Goal: Transaction & Acquisition: Purchase product/service

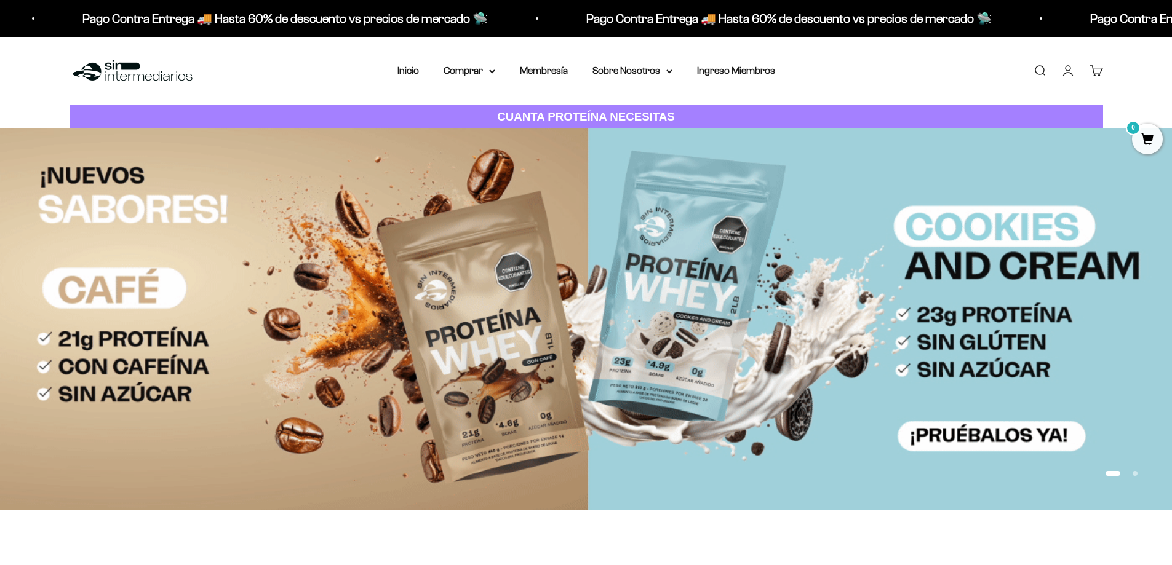
click at [1065, 71] on link "Iniciar sesión" at bounding box center [1068, 71] width 14 height 14
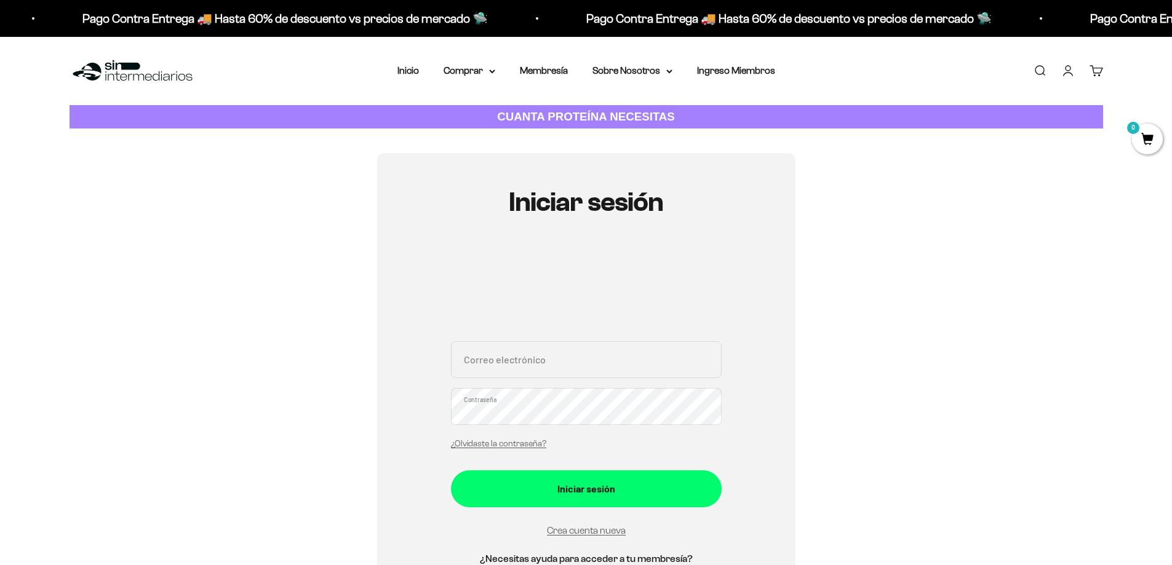
click at [520, 375] on input "Correo electrónico" at bounding box center [586, 359] width 271 height 37
type input "m"
type input "Marcela@sinintermediarios.co"
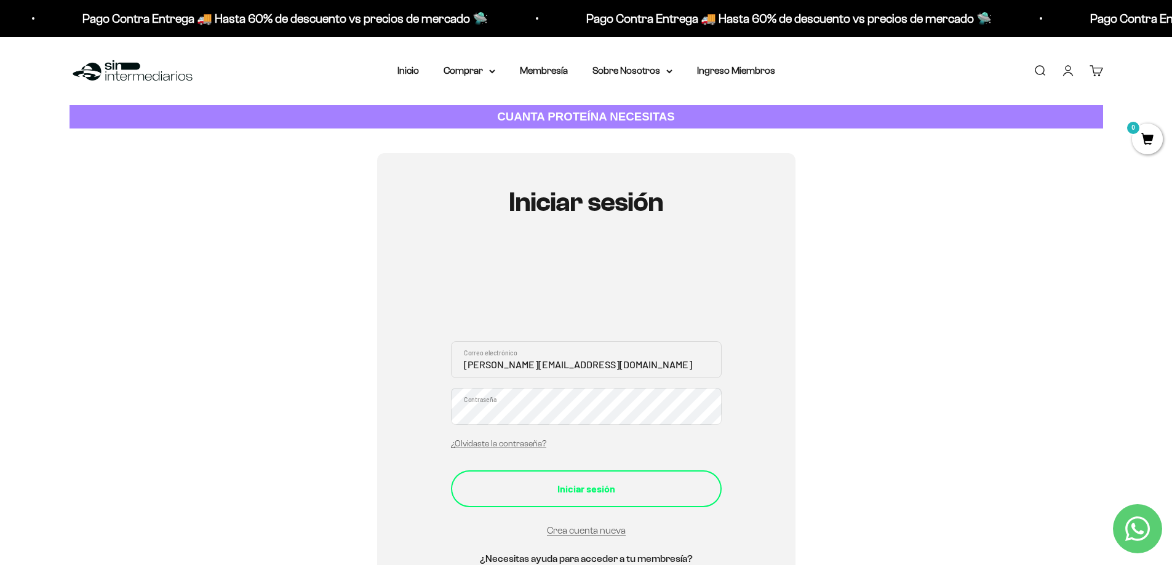
click at [583, 498] on button "Iniciar sesión" at bounding box center [586, 489] width 271 height 37
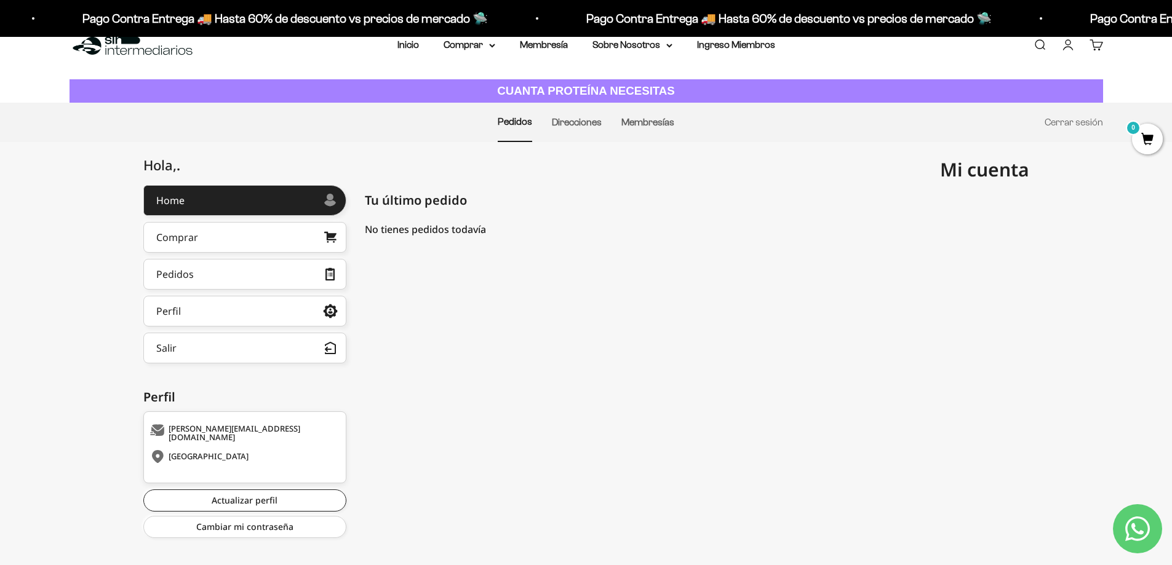
scroll to position [40, 0]
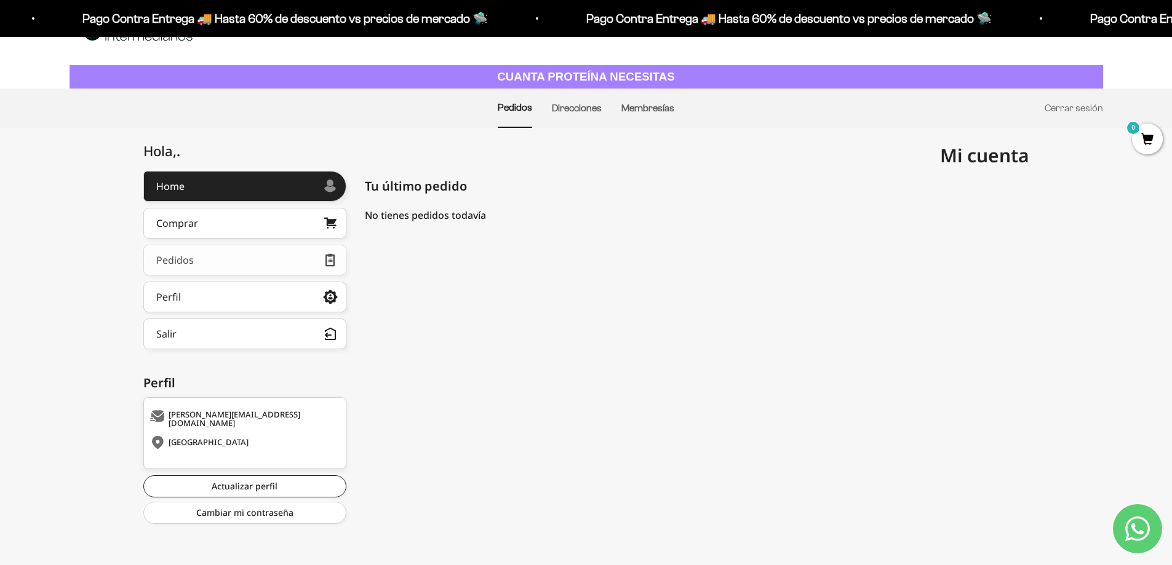
click at [262, 259] on link "Pedidos" at bounding box center [244, 260] width 203 height 31
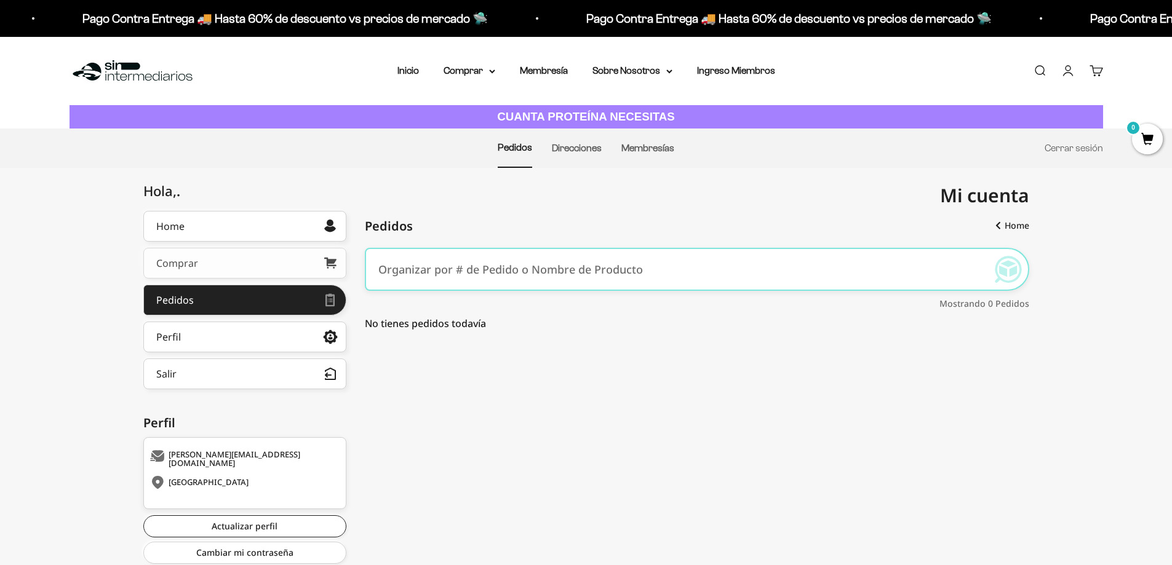
click at [203, 264] on link "Comprar" at bounding box center [244, 263] width 203 height 31
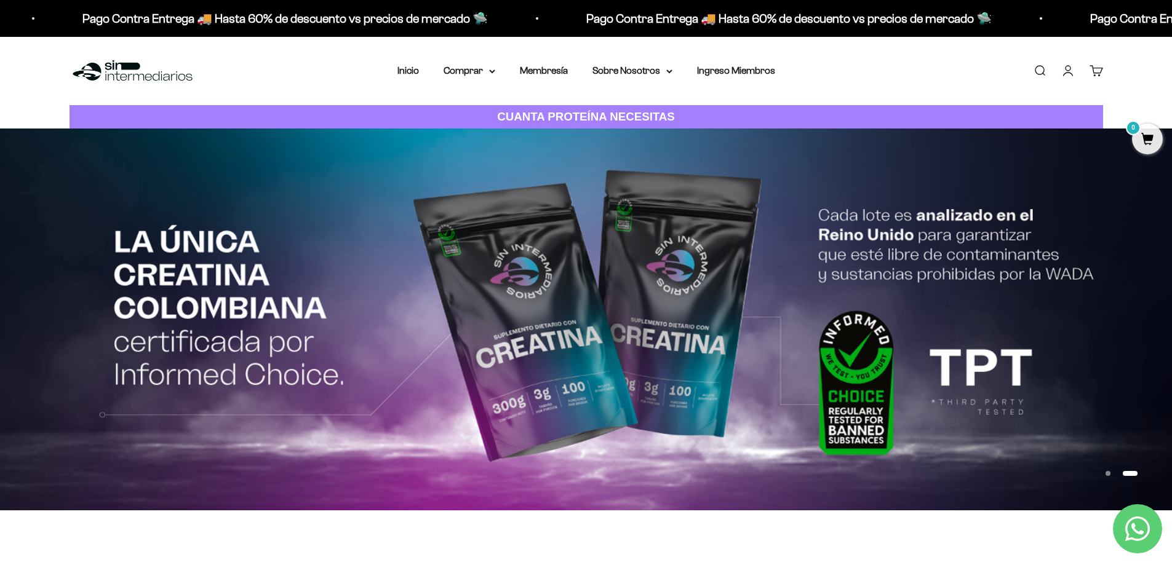
click at [1095, 73] on link "Carrito 0" at bounding box center [1096, 71] width 14 height 14
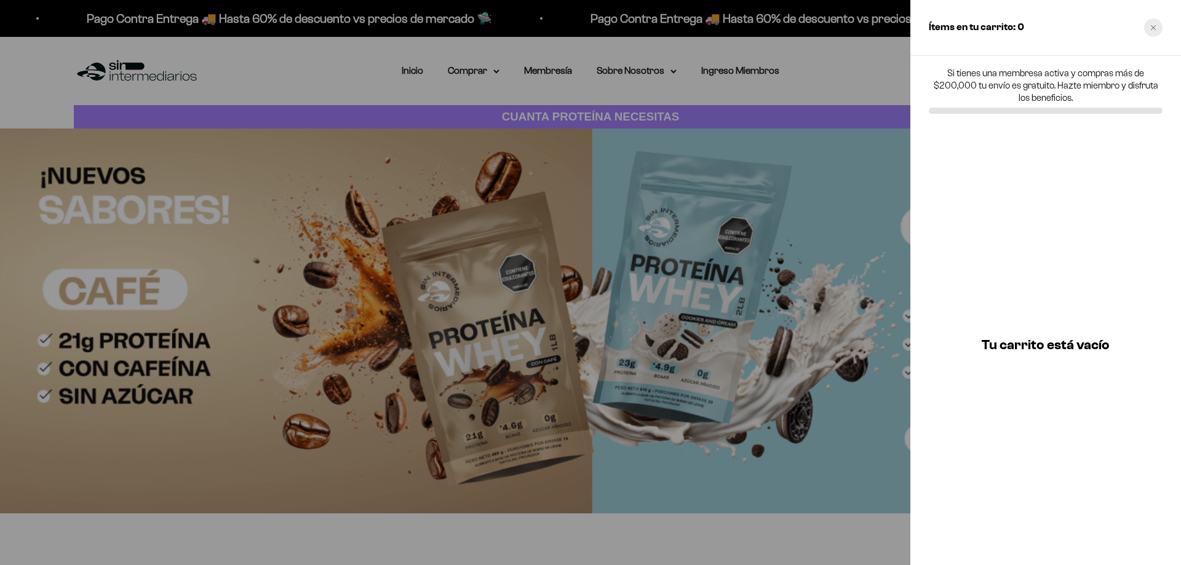
click at [1151, 31] on div "Close cart" at bounding box center [1153, 27] width 18 height 18
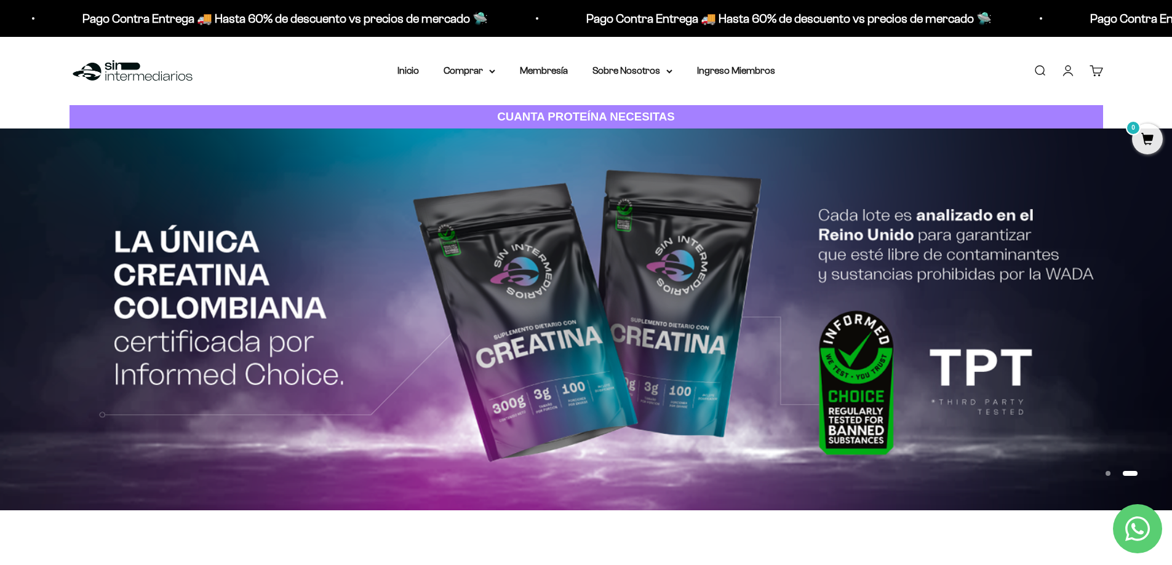
click at [1034, 71] on link "Buscar" at bounding box center [1040, 71] width 14 height 14
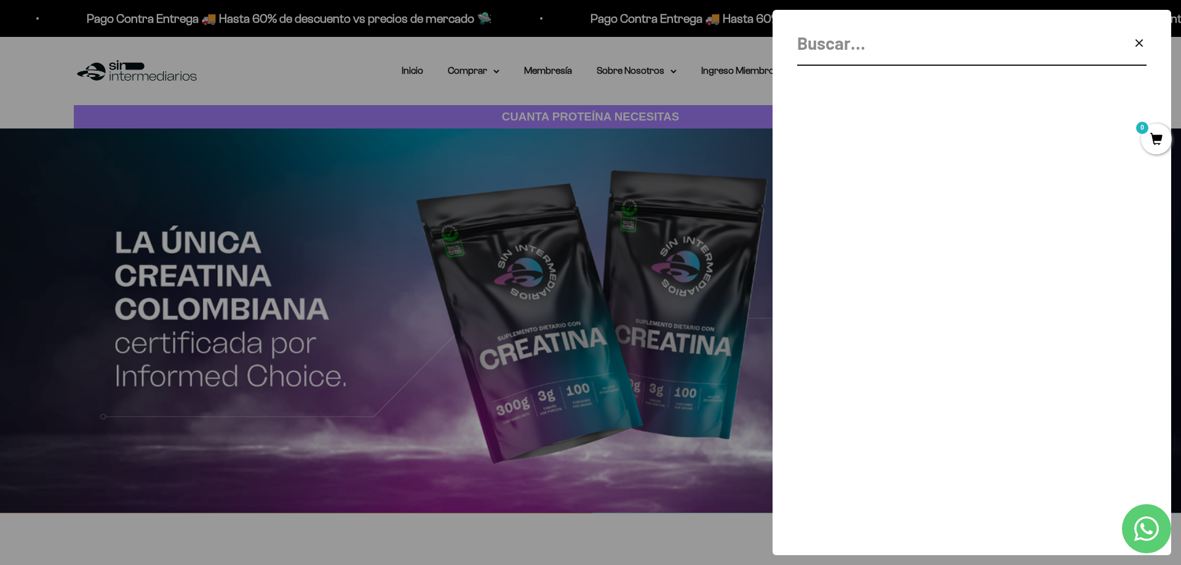
click at [1139, 41] on icon "button" at bounding box center [1139, 43] width 15 height 15
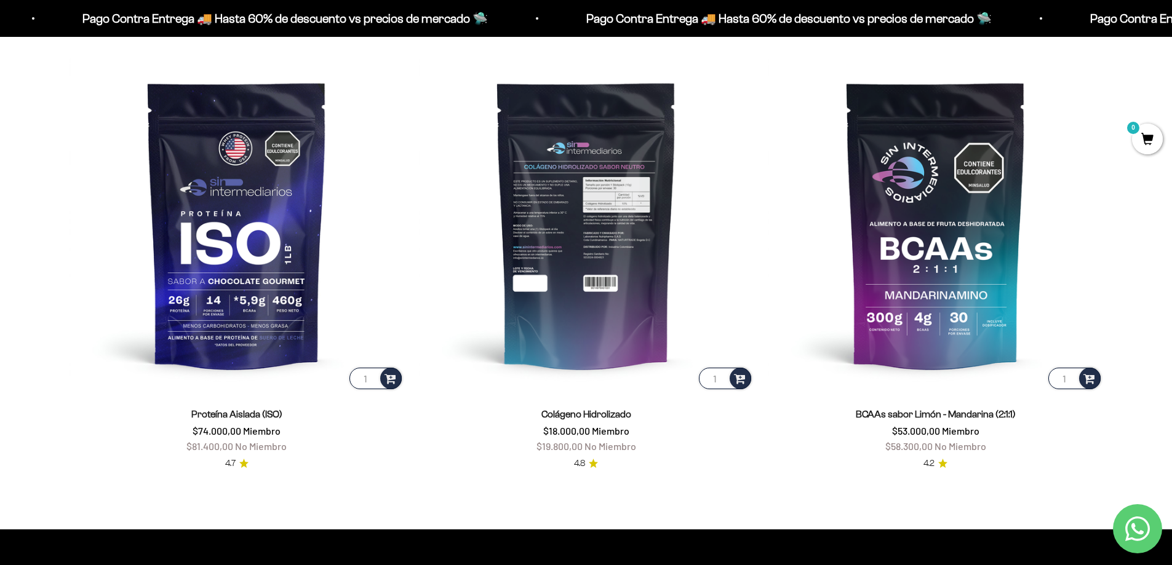
scroll to position [1046, 0]
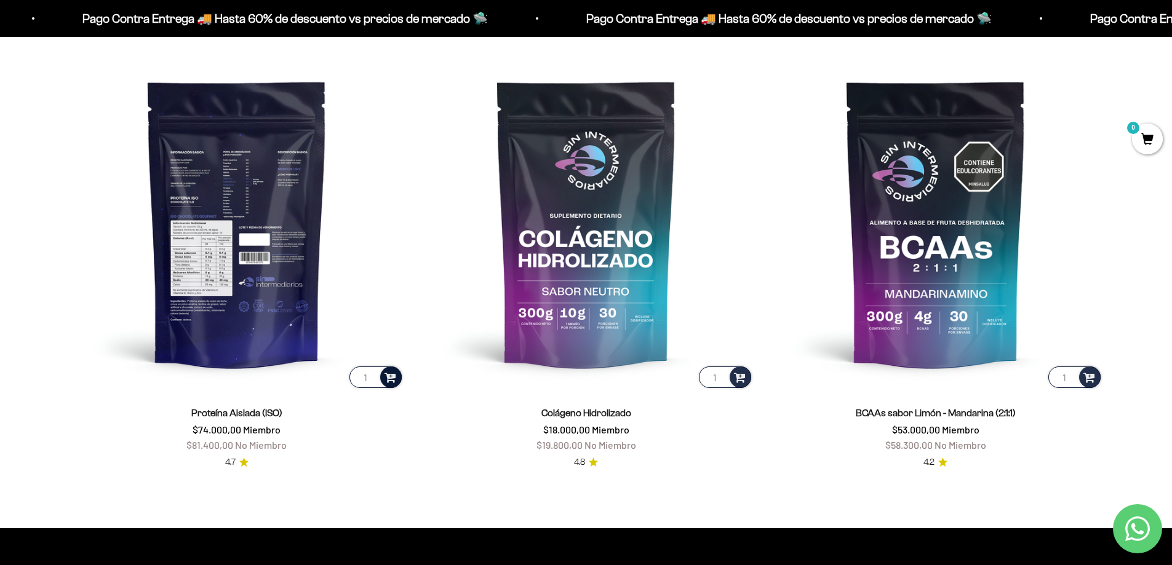
click at [392, 381] on span at bounding box center [390, 377] width 12 height 14
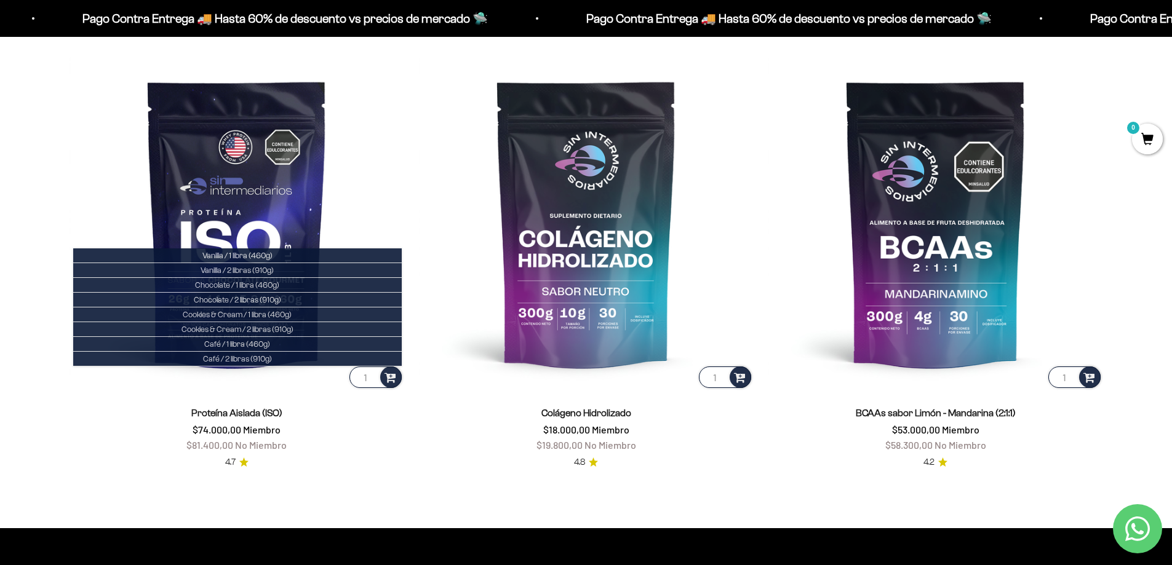
click at [250, 255] on span "Vanilla / 1 libra (460g)" at bounding box center [237, 255] width 70 height 9
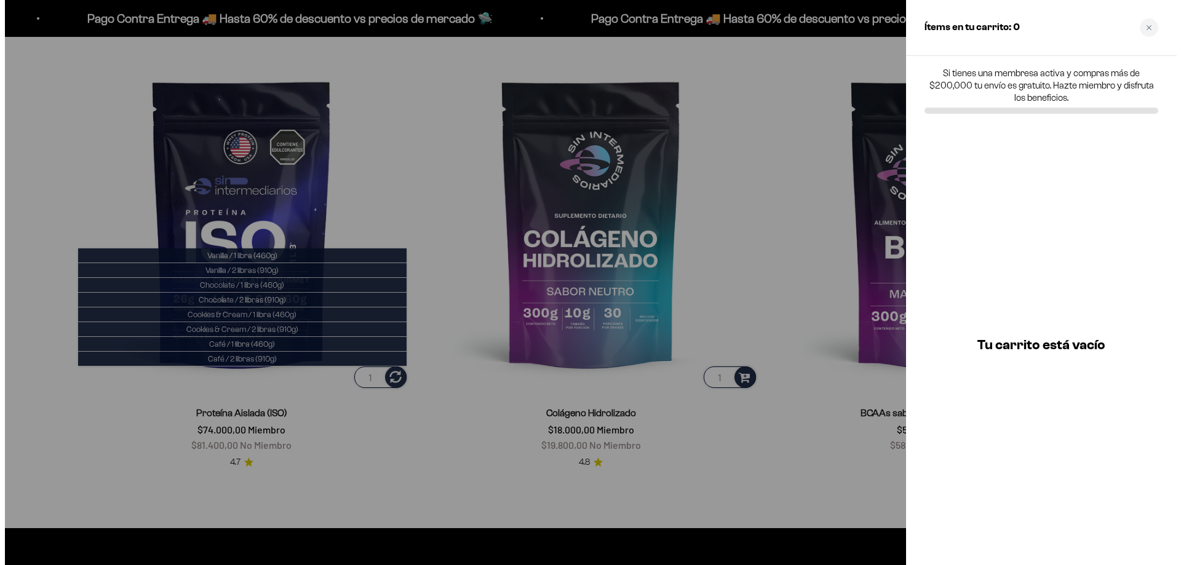
scroll to position [1049, 0]
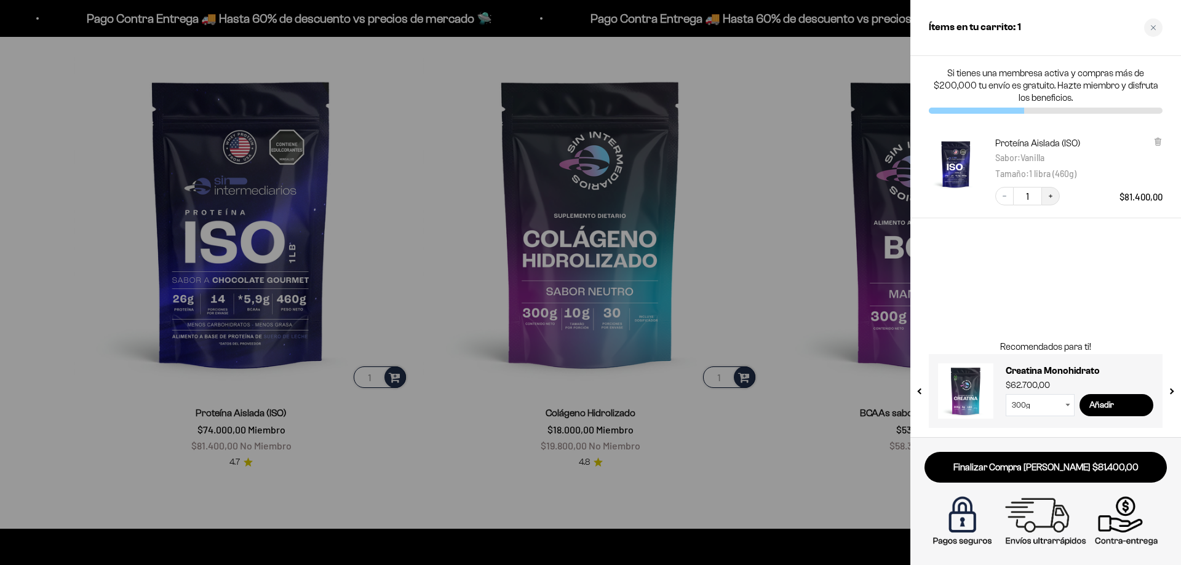
click at [1046, 189] on button "Increase quantity" at bounding box center [1050, 196] width 18 height 18
click at [741, 255] on div at bounding box center [590, 282] width 1181 height 565
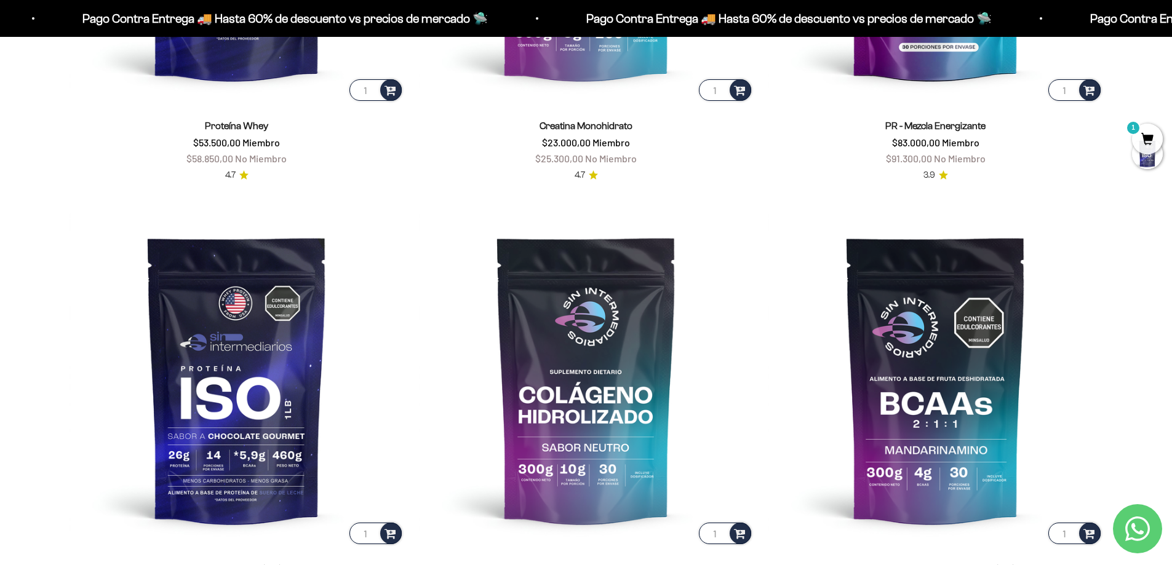
scroll to position [677, 0]
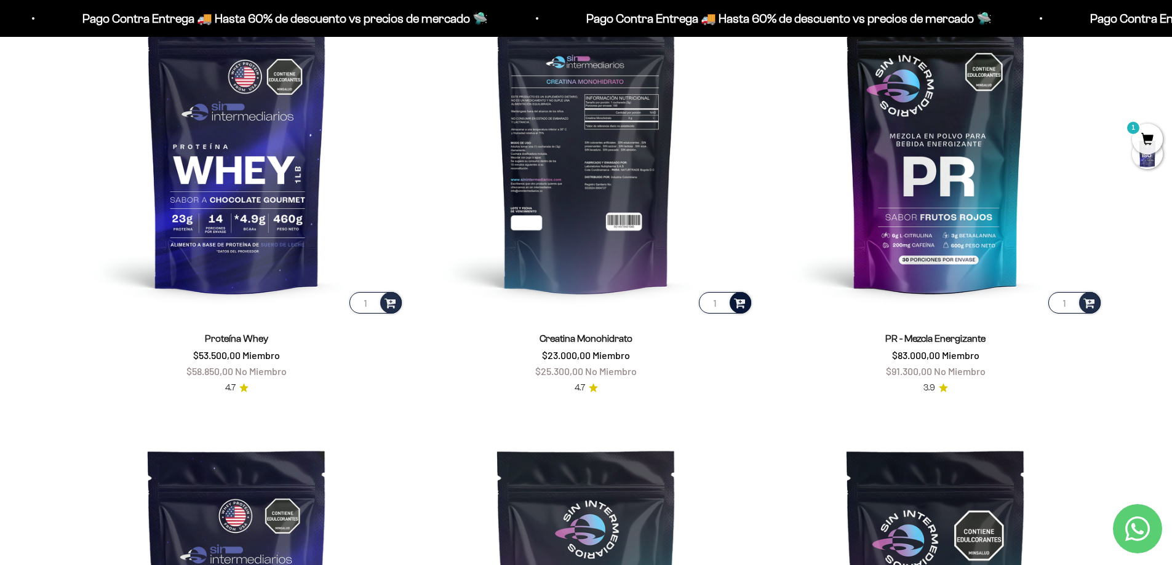
click at [741, 305] on span at bounding box center [740, 302] width 12 height 14
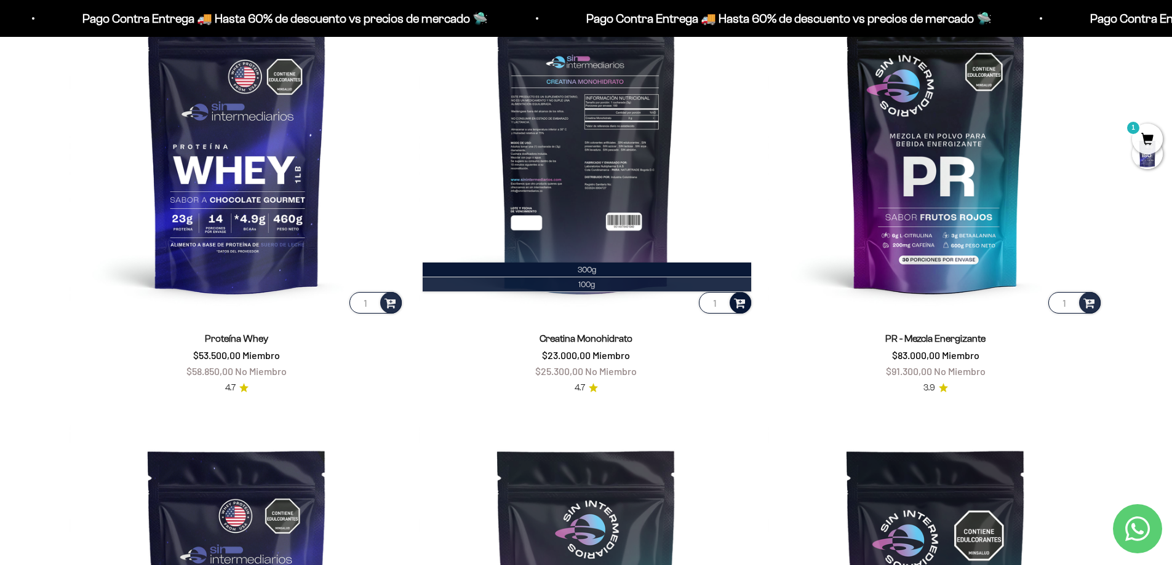
click at [584, 280] on span "100g" at bounding box center [586, 284] width 17 height 9
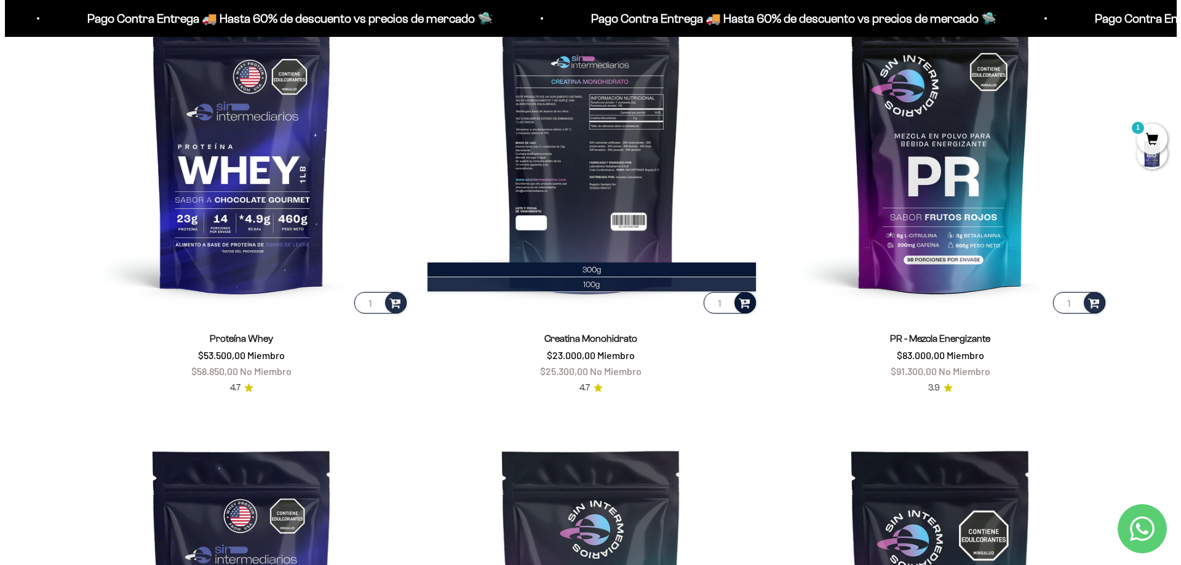
scroll to position [680, 0]
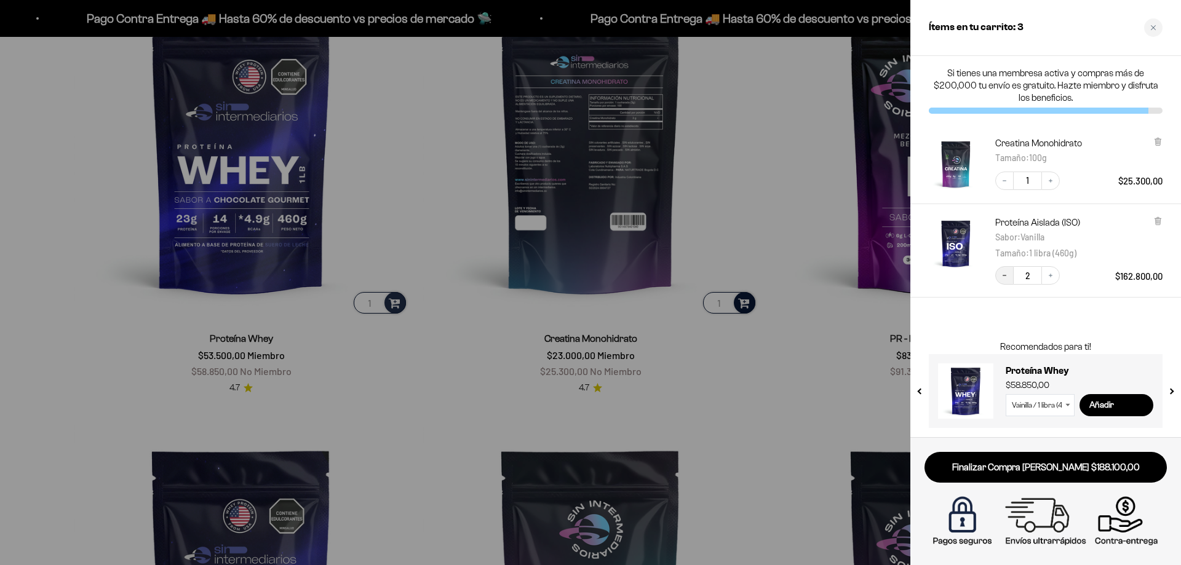
click at [1001, 276] on icon "Decrease quantity" at bounding box center [1004, 275] width 7 height 7
click at [455, 212] on div at bounding box center [590, 282] width 1181 height 565
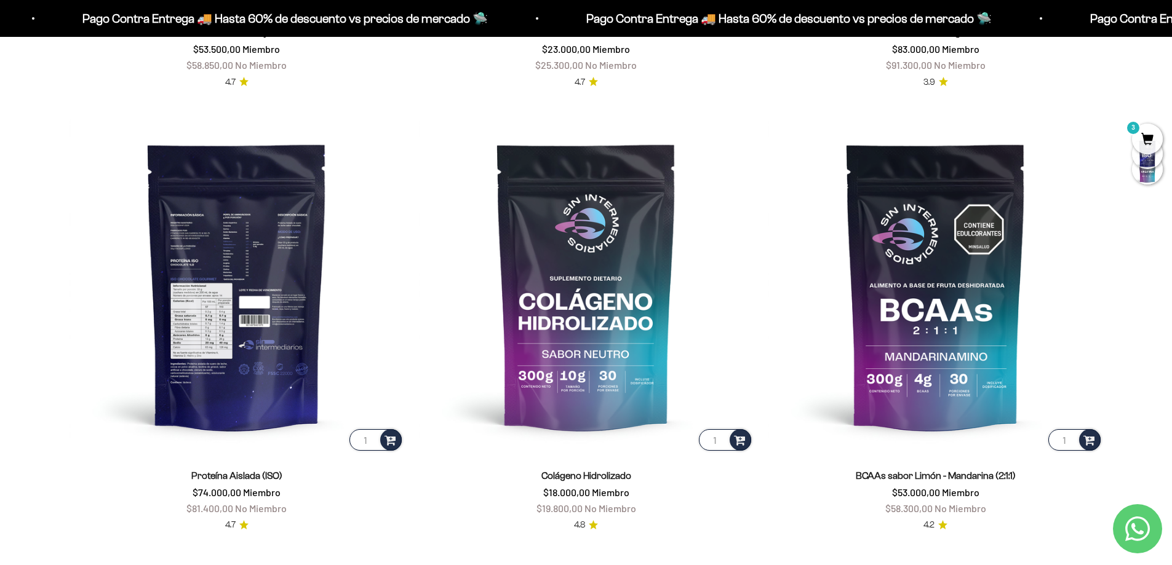
scroll to position [984, 0]
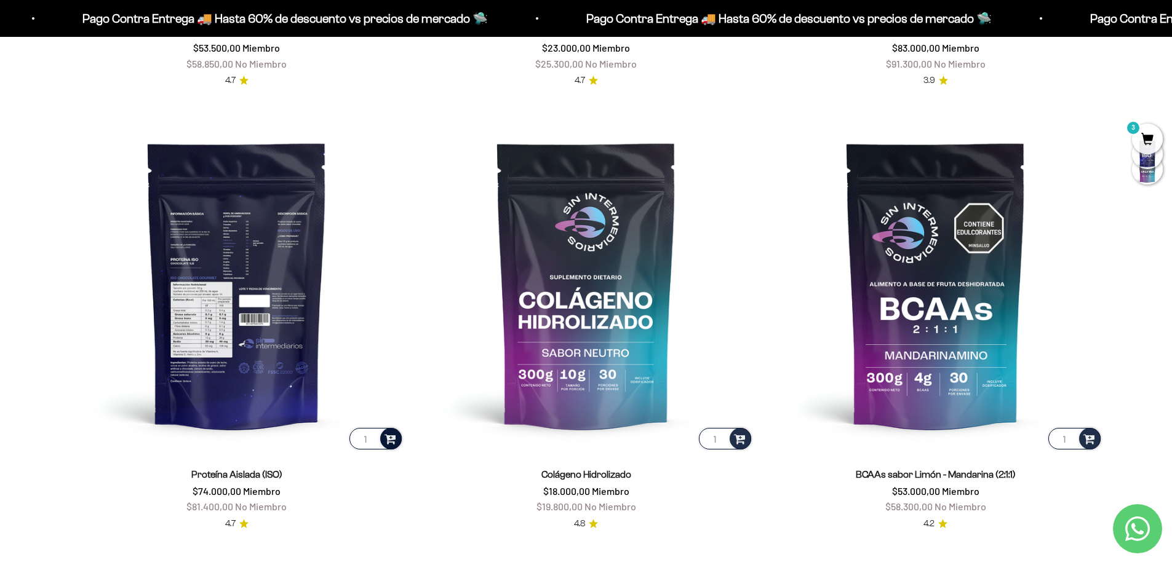
click at [391, 440] on span at bounding box center [389, 438] width 17 height 18
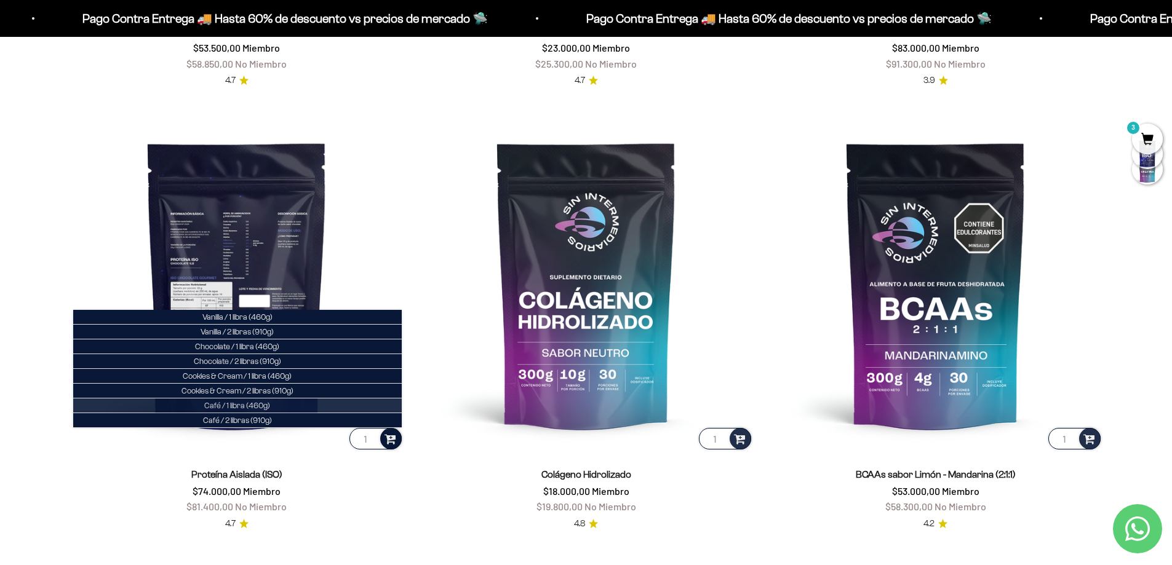
click at [232, 400] on li "Café / 1 libra (460g)" at bounding box center [237, 406] width 328 height 15
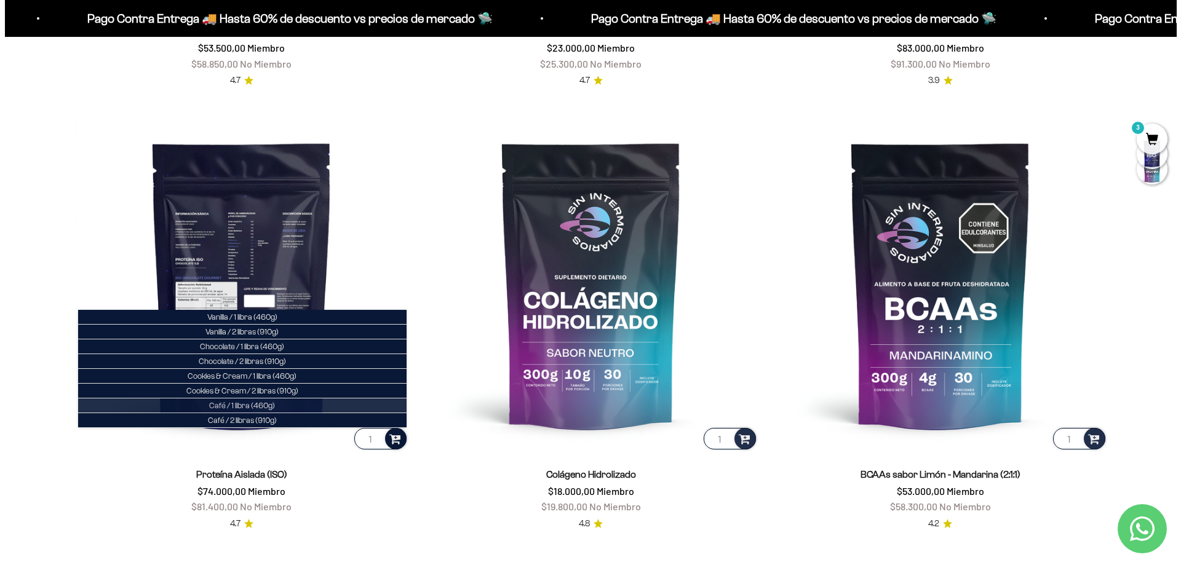
scroll to position [987, 0]
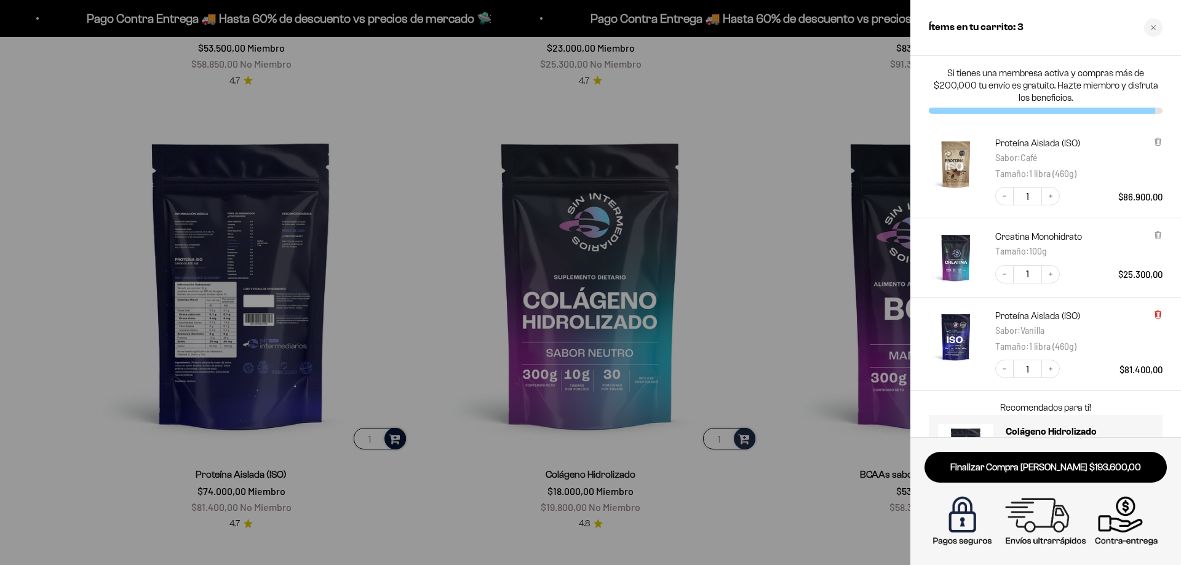
click at [1158, 316] on icon at bounding box center [1157, 315] width 5 height 6
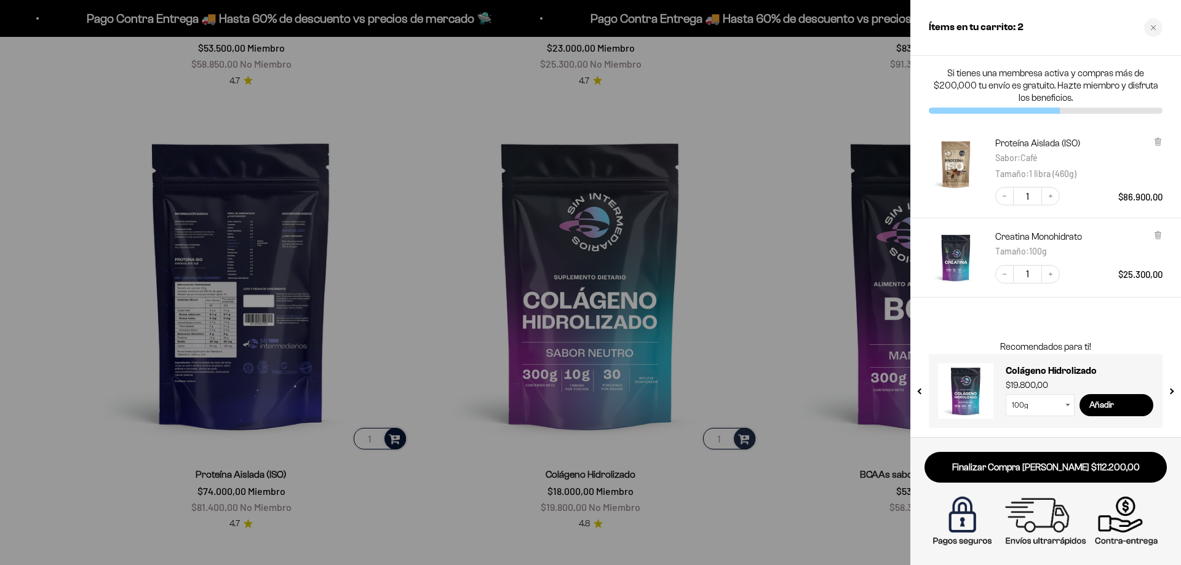
click at [394, 440] on div at bounding box center [590, 282] width 1181 height 565
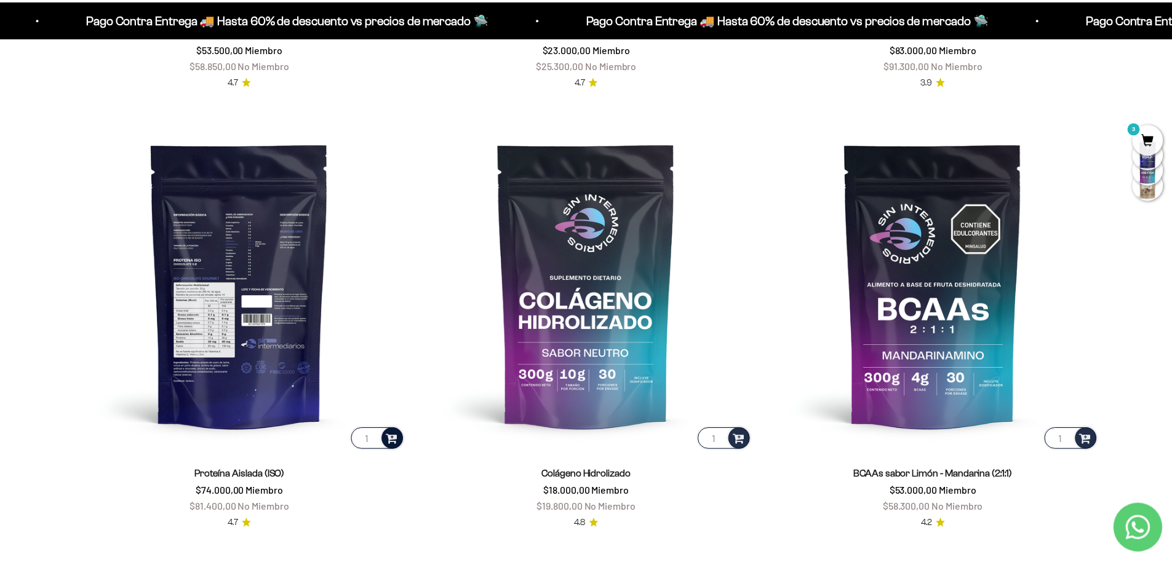
scroll to position [984, 0]
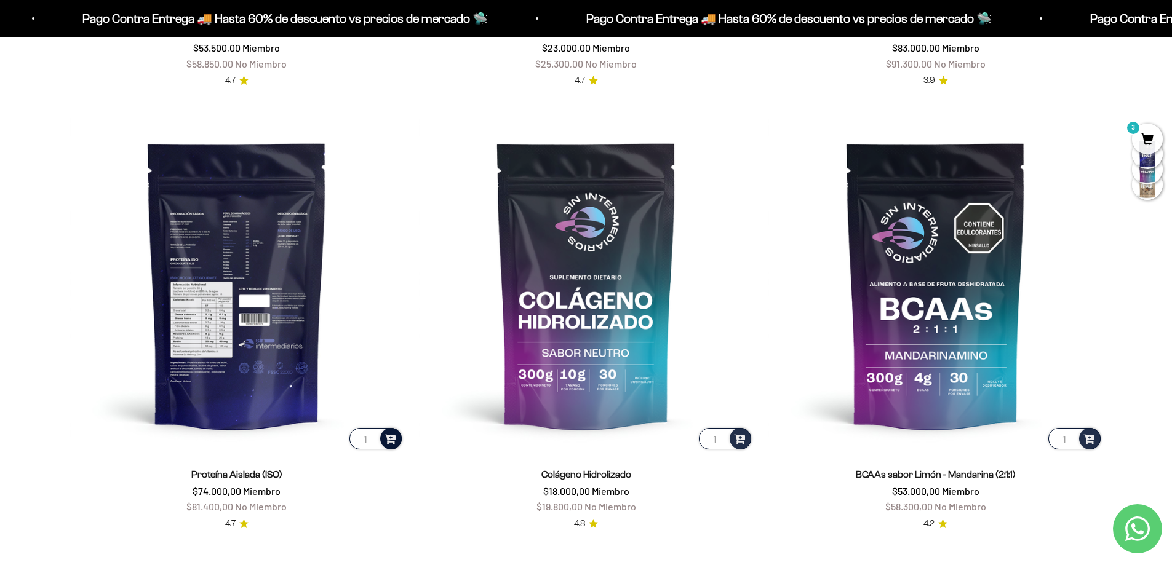
click at [386, 437] on span at bounding box center [390, 438] width 15 height 17
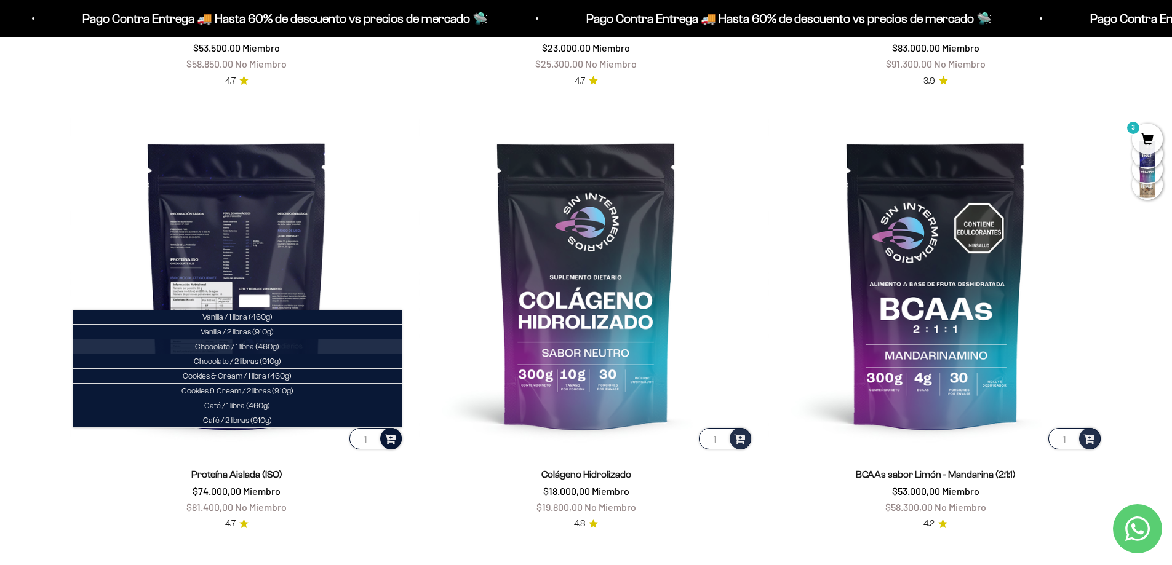
click at [236, 345] on span "Chocolate / 1 libra (460g)" at bounding box center [237, 346] width 84 height 9
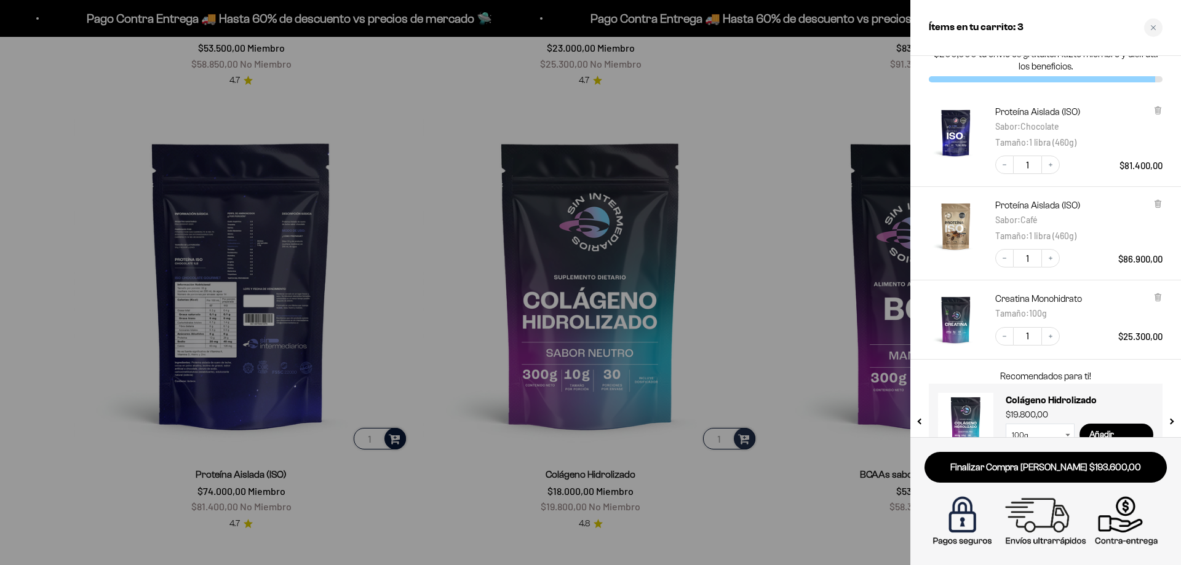
scroll to position [61, 0]
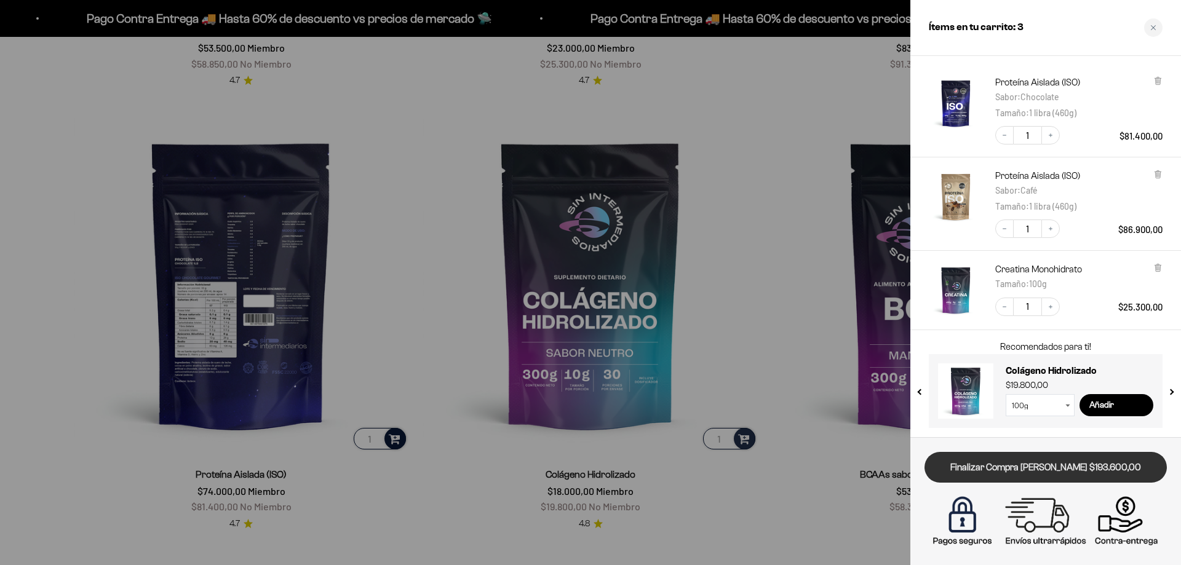
click at [1065, 467] on link "Finalizar Compra Segura $193.600,00" at bounding box center [1046, 467] width 242 height 31
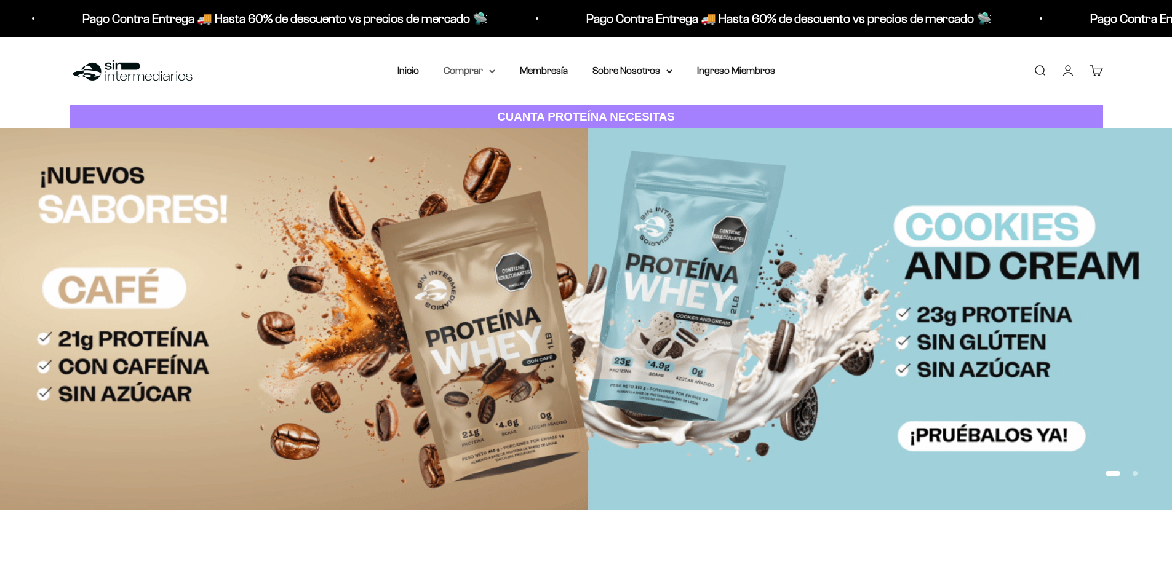
click at [485, 75] on summary "Comprar" at bounding box center [470, 71] width 52 height 16
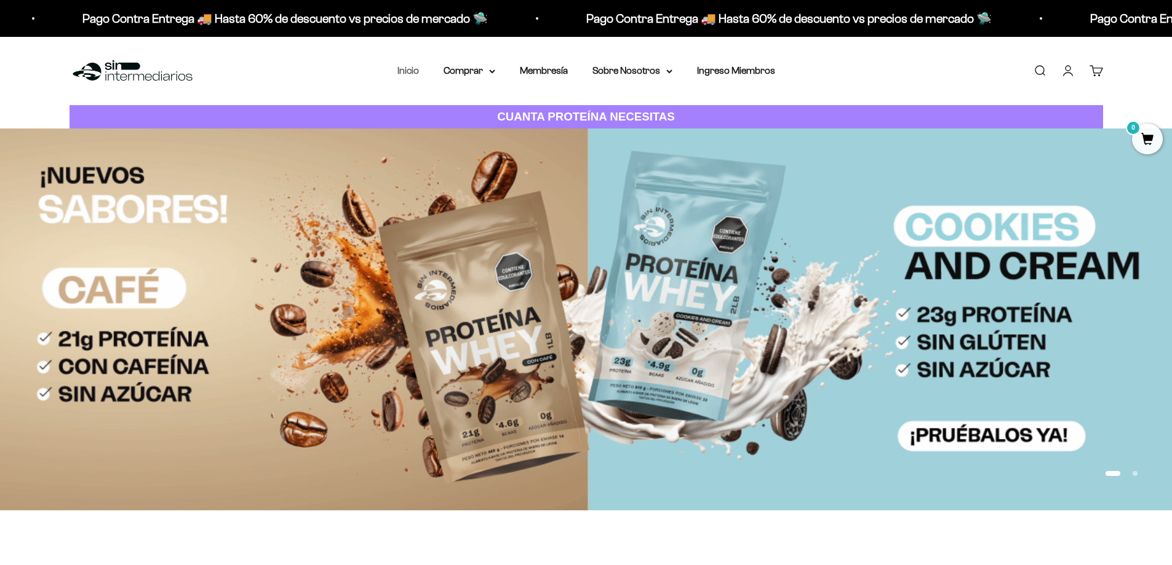
click at [407, 70] on link "Inicio" at bounding box center [408, 70] width 22 height 10
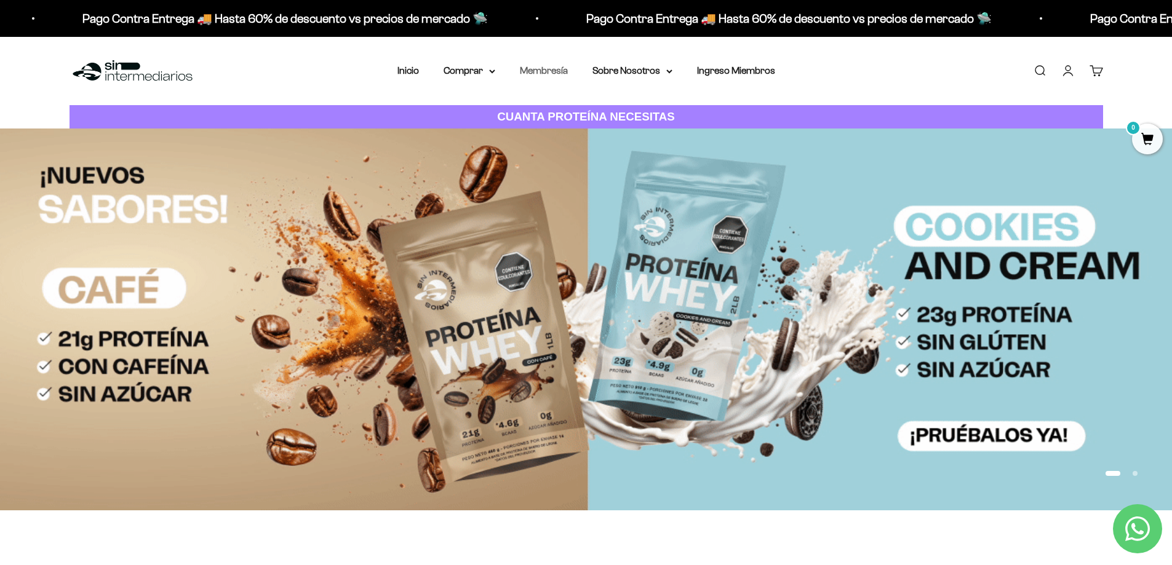
click at [556, 70] on link "Membresía" at bounding box center [544, 70] width 48 height 10
